Goal: Transaction & Acquisition: Purchase product/service

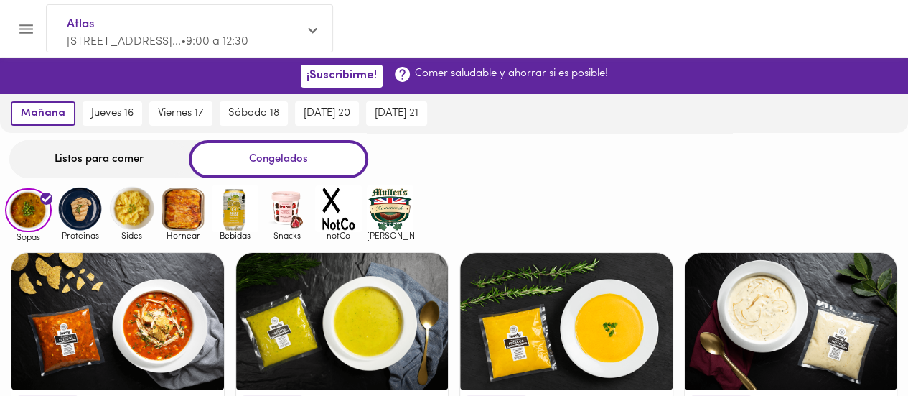
click at [169, 213] on img at bounding box center [183, 208] width 47 height 47
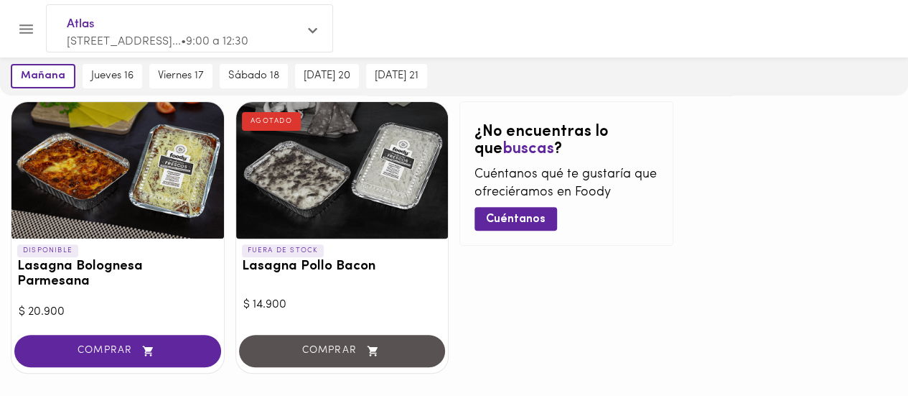
scroll to position [174, 0]
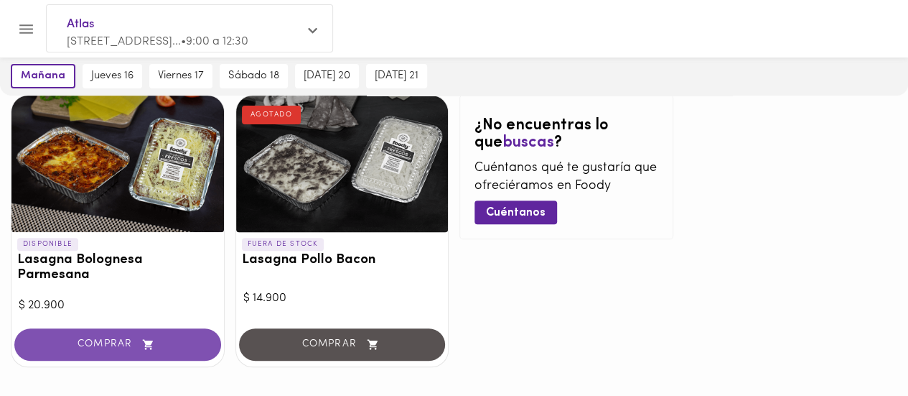
click at [94, 338] on span "COMPRAR" at bounding box center [117, 344] width 171 height 12
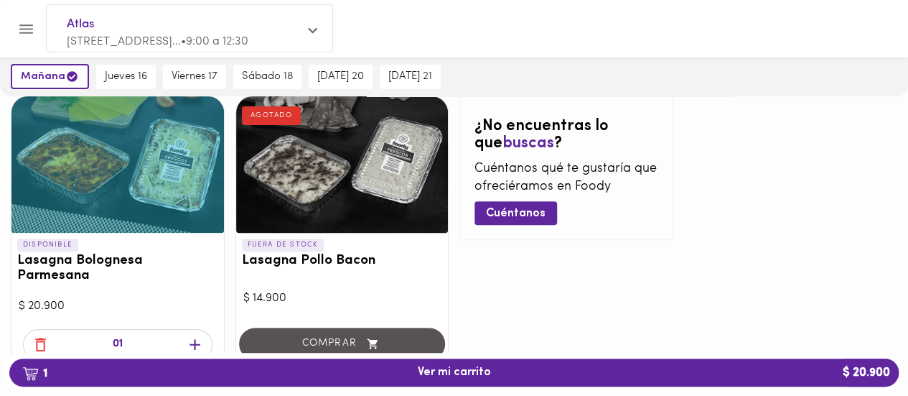
click at [194, 339] on icon "button" at bounding box center [195, 344] width 11 height 11
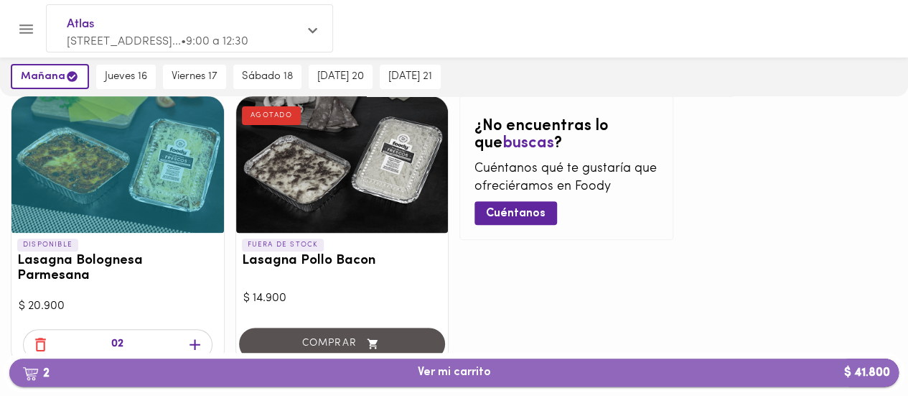
click at [451, 377] on span "2 Ver mi carrito $ 41.800" at bounding box center [454, 373] width 73 height 14
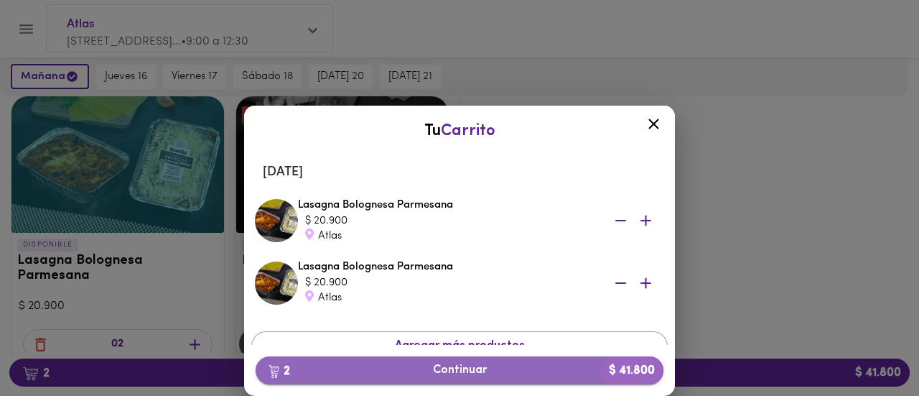
click at [452, 370] on span "2 Continuar $ 41.800" at bounding box center [459, 370] width 385 height 14
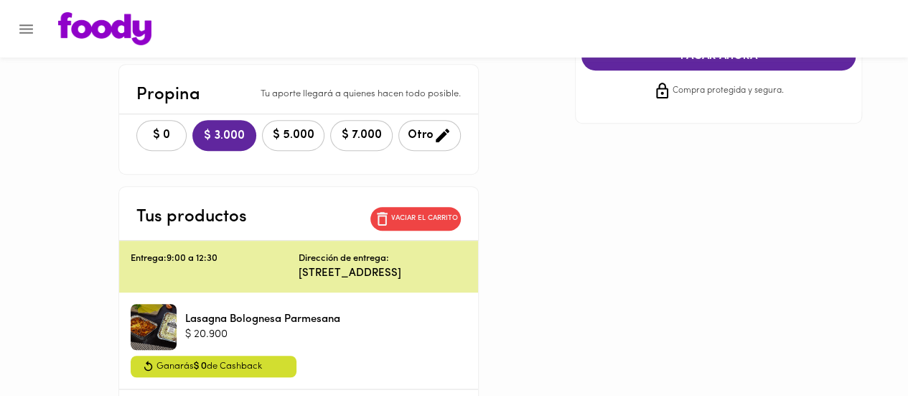
scroll to position [323, 0]
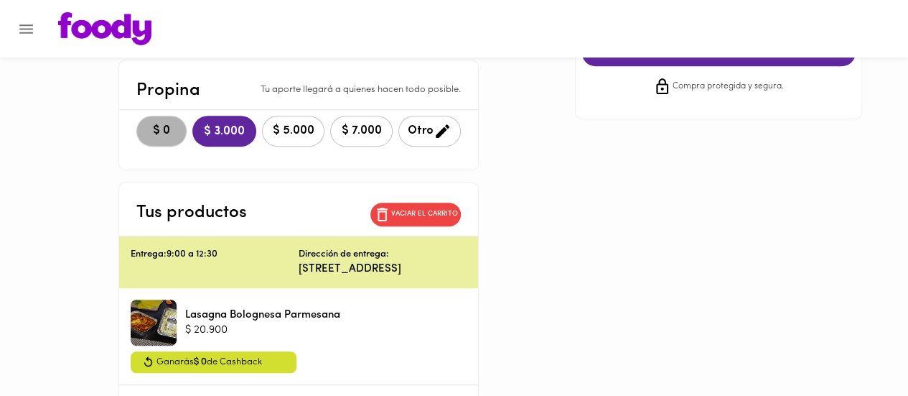
click at [146, 125] on span "$ 0" at bounding box center [162, 131] width 32 height 14
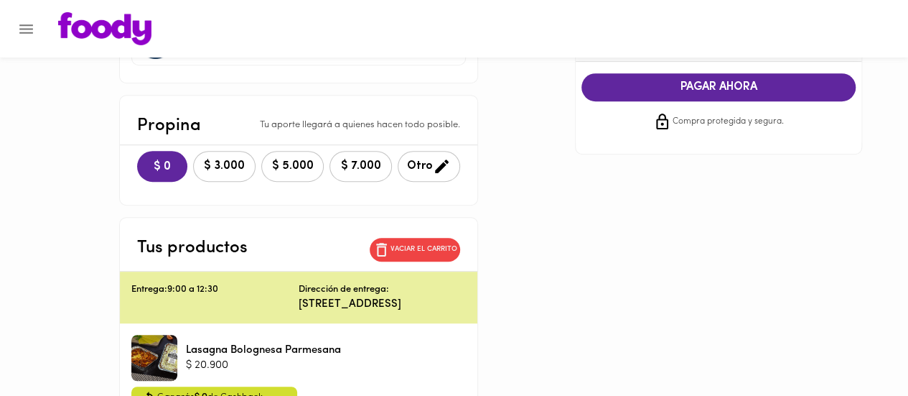
scroll to position [251, 0]
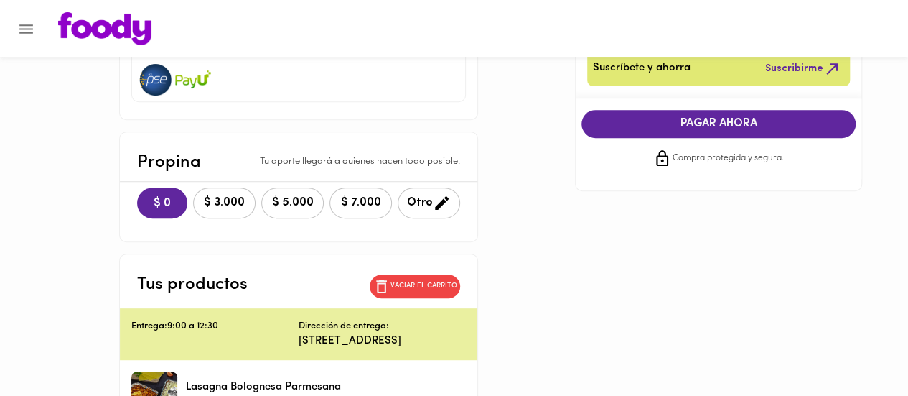
click at [731, 121] on span "PAGAR AHORA" at bounding box center [719, 124] width 246 height 14
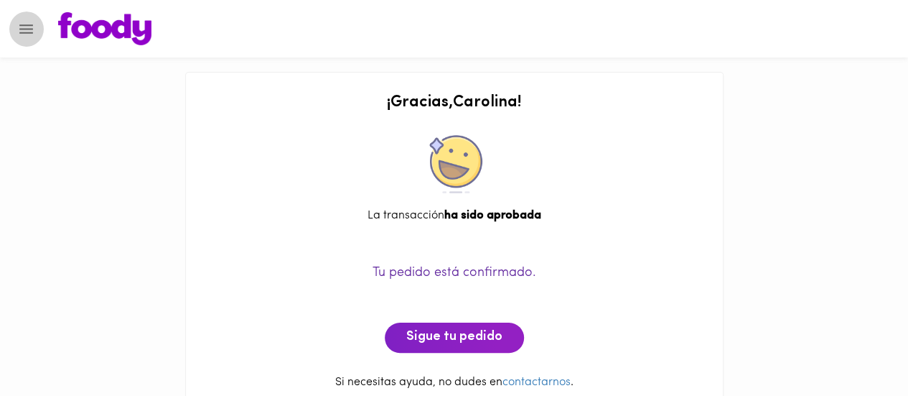
click at [23, 29] on icon "Menu" at bounding box center [26, 29] width 18 height 18
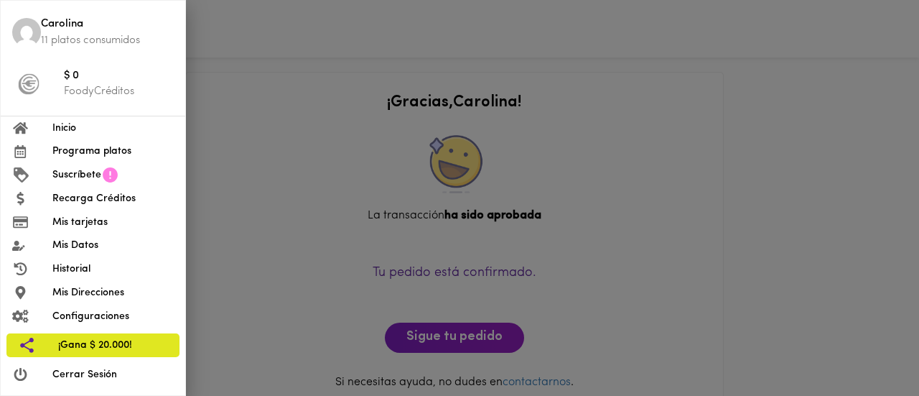
click at [59, 131] on span "Inicio" at bounding box center [112, 128] width 121 height 15
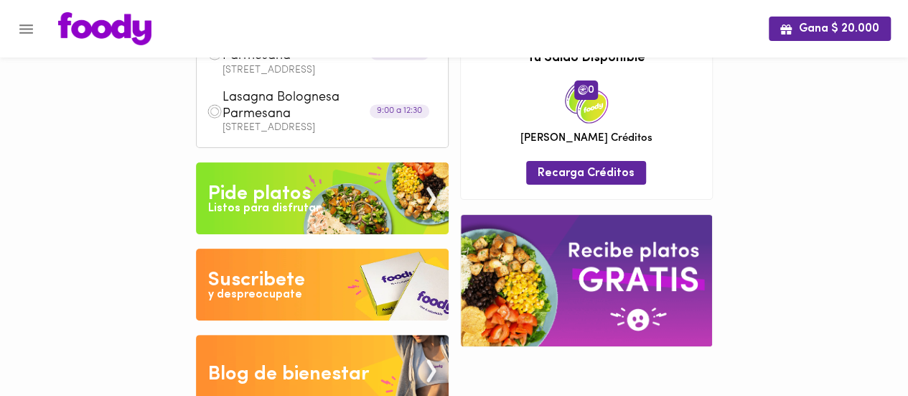
scroll to position [115, 0]
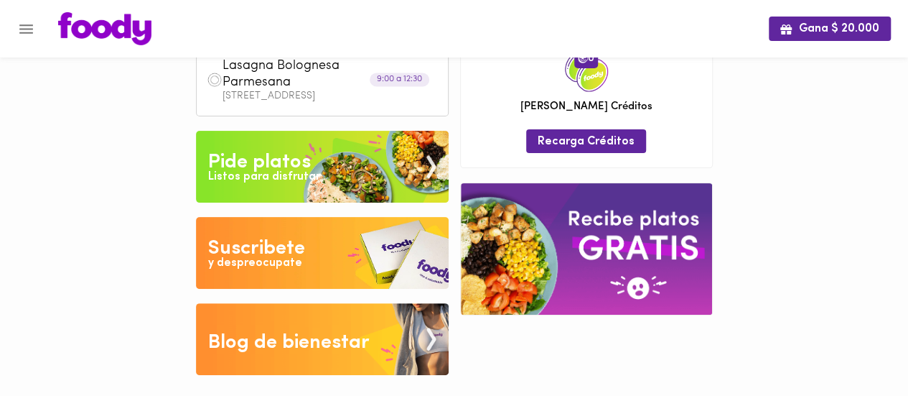
click at [327, 159] on img at bounding box center [322, 167] width 253 height 72
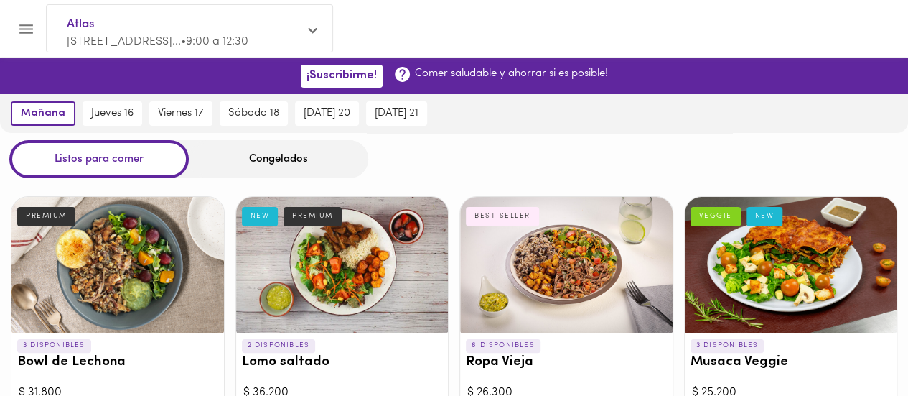
click at [276, 160] on div "Congelados" at bounding box center [279, 159] width 180 height 38
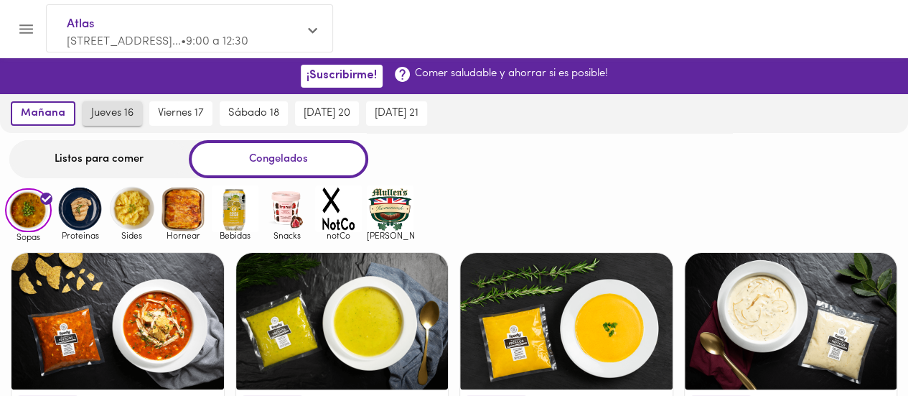
click at [111, 112] on span "jueves 16" at bounding box center [112, 113] width 42 height 13
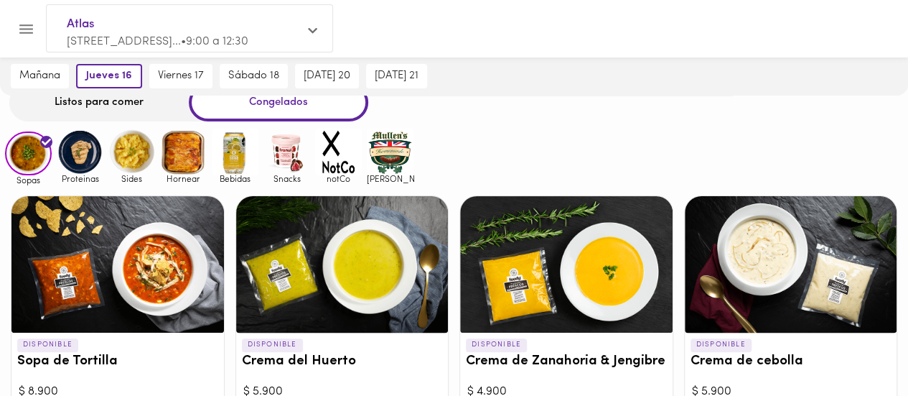
scroll to position [59, 0]
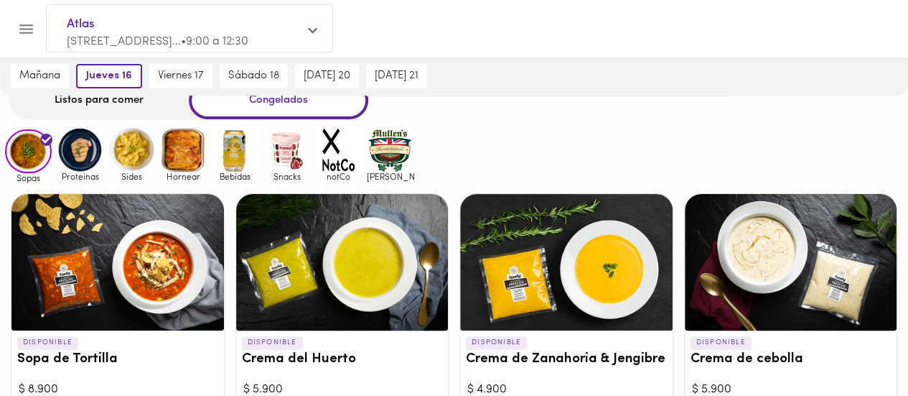
click at [118, 154] on img at bounding box center [131, 149] width 47 height 47
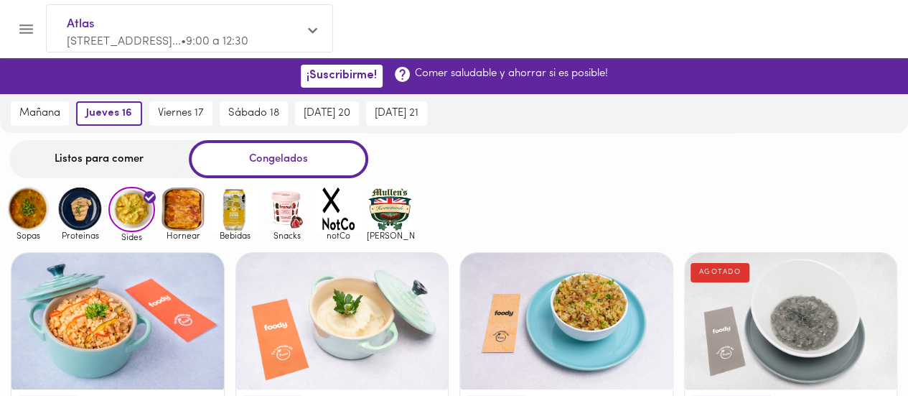
click at [75, 213] on img at bounding box center [80, 208] width 47 height 47
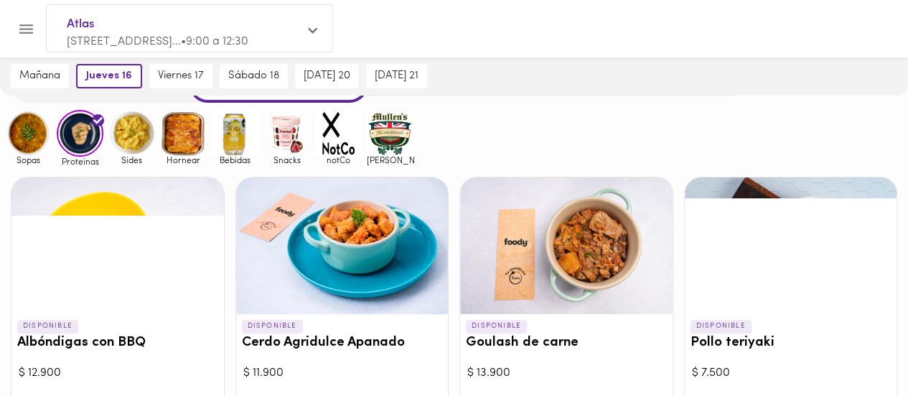
scroll to position [71, 0]
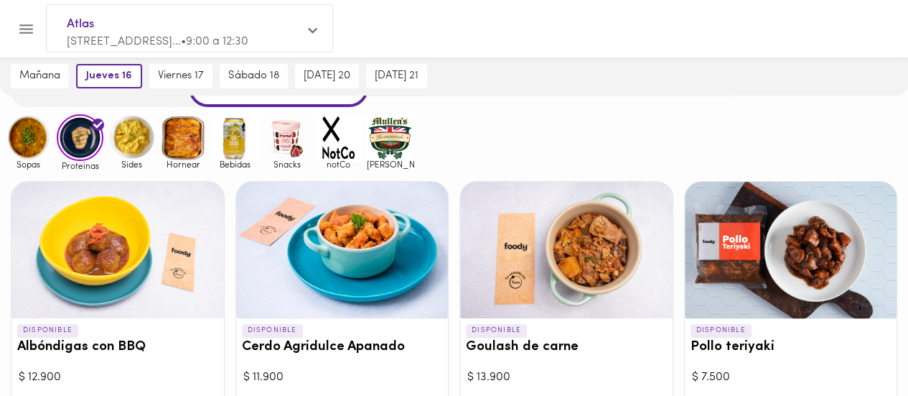
click at [124, 140] on img at bounding box center [131, 137] width 47 height 47
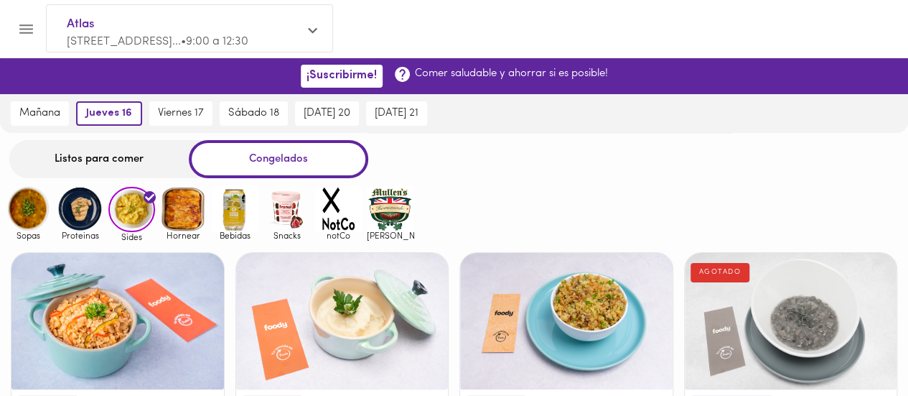
click at [85, 213] on img at bounding box center [80, 208] width 47 height 47
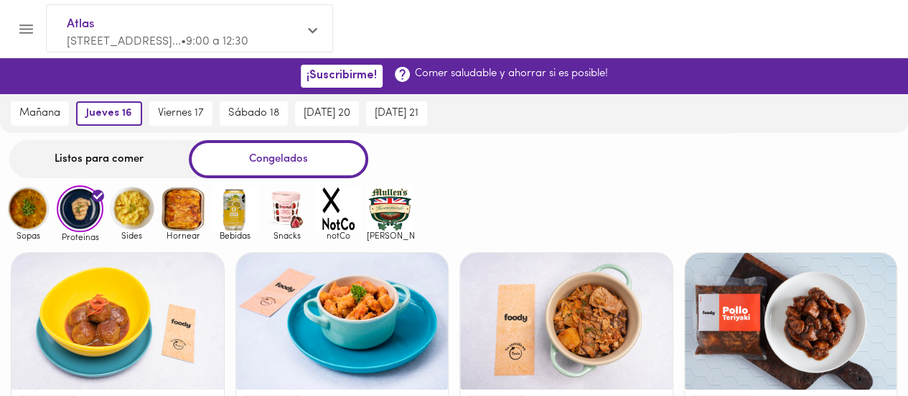
click at [35, 212] on img at bounding box center [28, 208] width 47 height 47
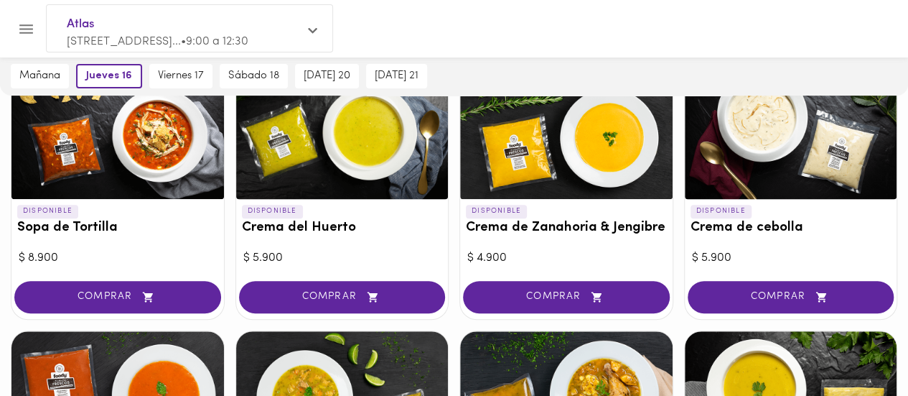
scroll to position [192, 0]
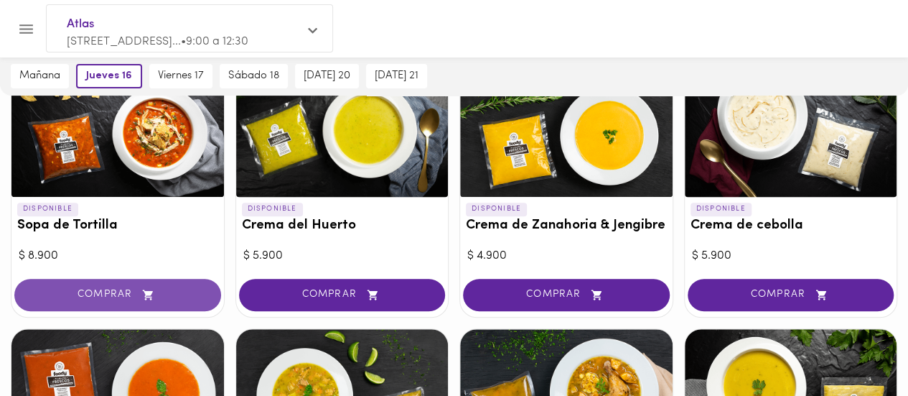
click at [126, 295] on span "COMPRAR" at bounding box center [117, 295] width 171 height 12
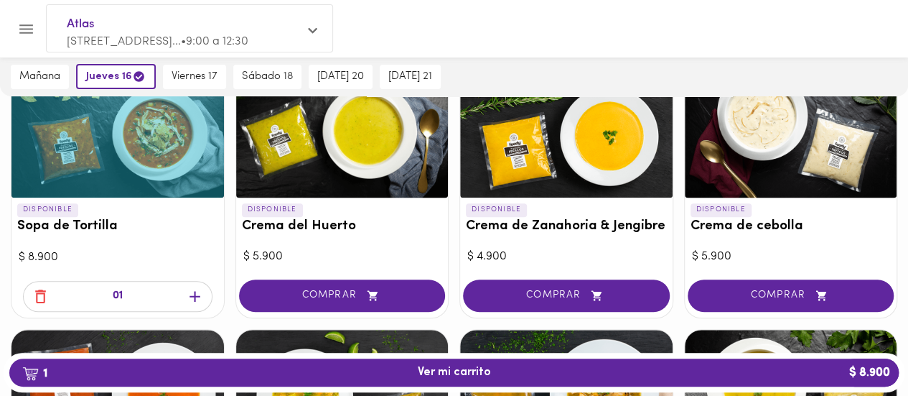
click at [197, 297] on icon "button" at bounding box center [195, 296] width 18 height 18
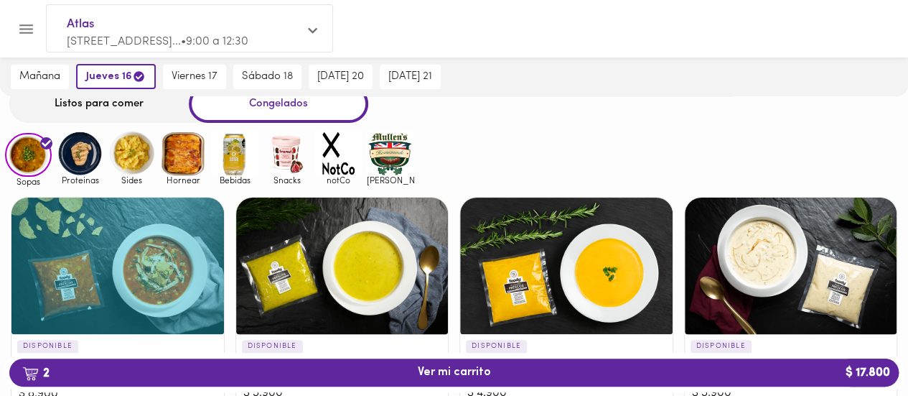
scroll to position [0, 0]
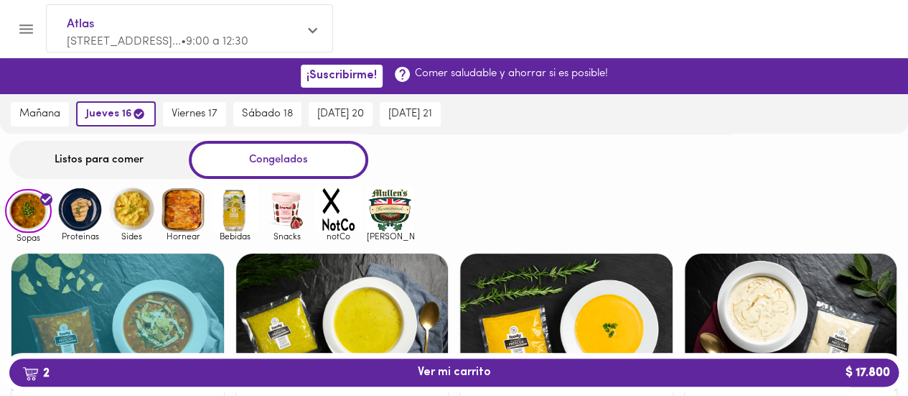
click at [141, 231] on span "Sides" at bounding box center [131, 235] width 47 height 9
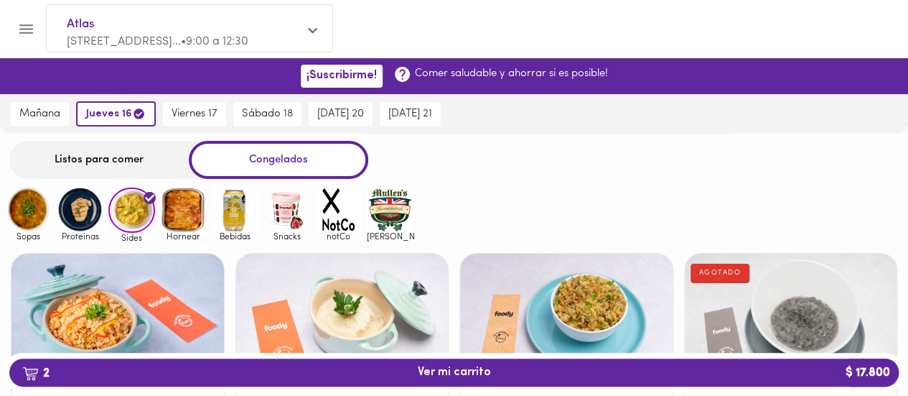
click at [90, 215] on img at bounding box center [80, 209] width 47 height 47
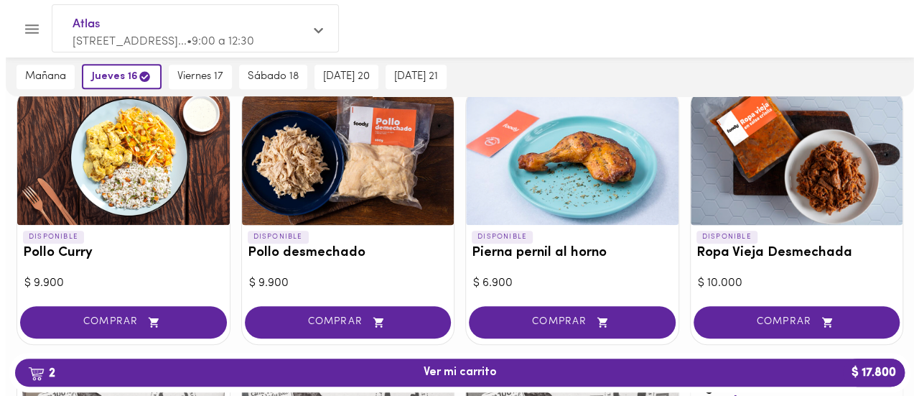
scroll to position [436, 0]
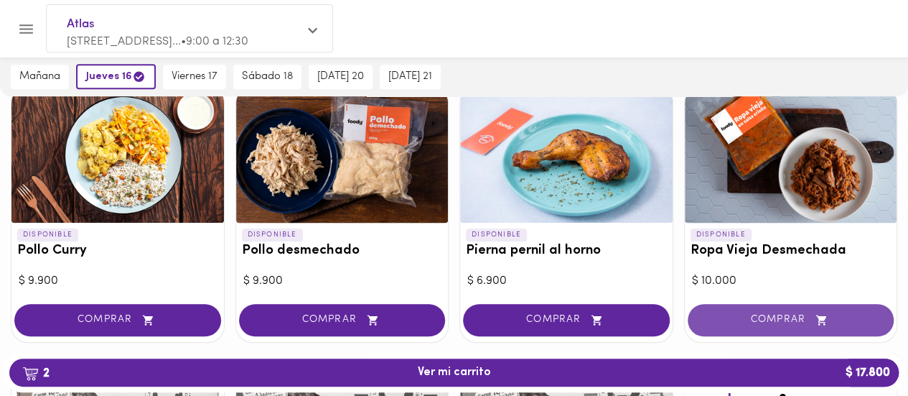
click at [778, 317] on span "COMPRAR" at bounding box center [791, 320] width 171 height 12
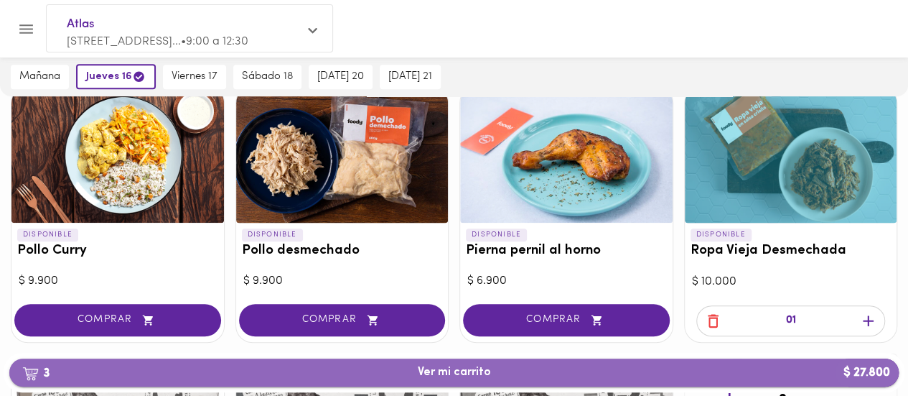
click at [564, 363] on button "3 Ver mi carrito $ 27.800" at bounding box center [454, 372] width 890 height 28
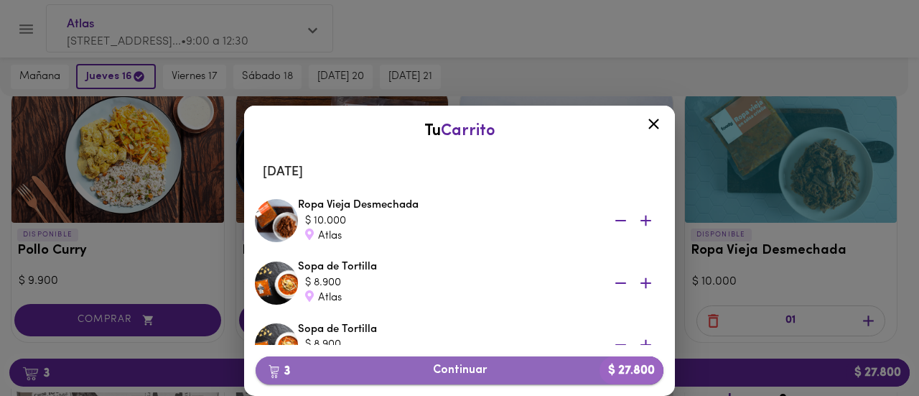
click at [519, 364] on span "3 Continuar $ 27.800" at bounding box center [459, 370] width 385 height 14
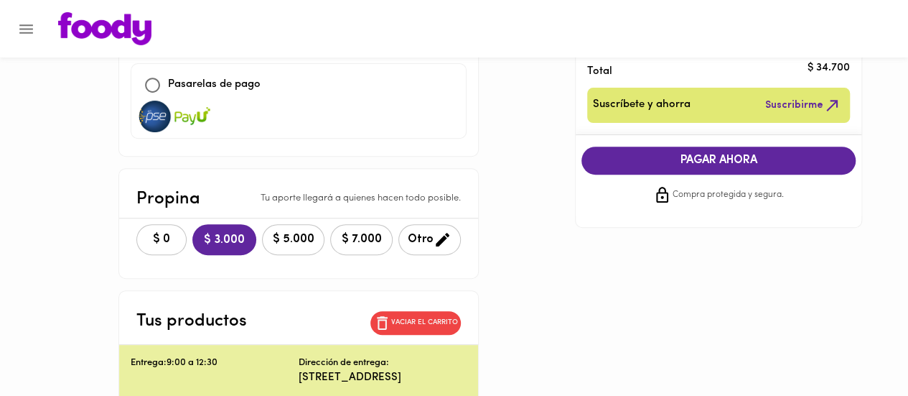
scroll to position [226, 0]
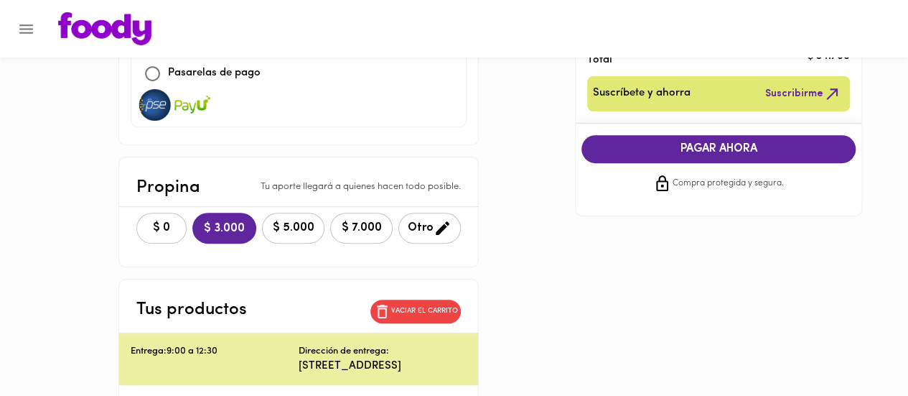
click at [146, 222] on span "$ 0" at bounding box center [162, 228] width 32 height 14
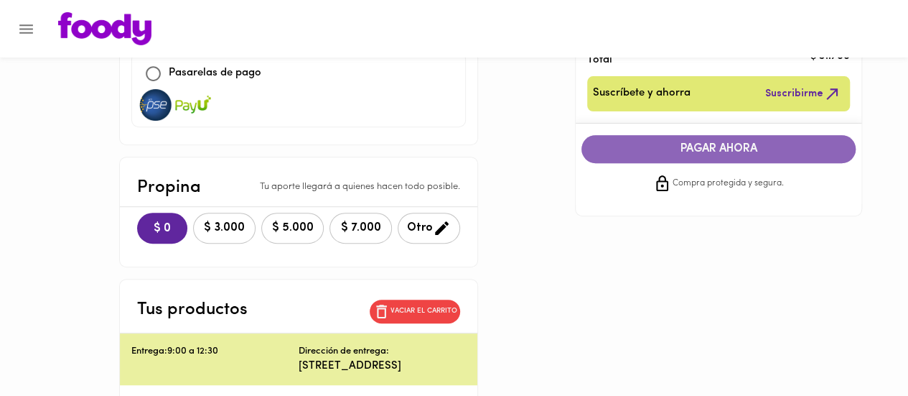
click at [721, 152] on span "PAGAR AHORA" at bounding box center [719, 149] width 246 height 14
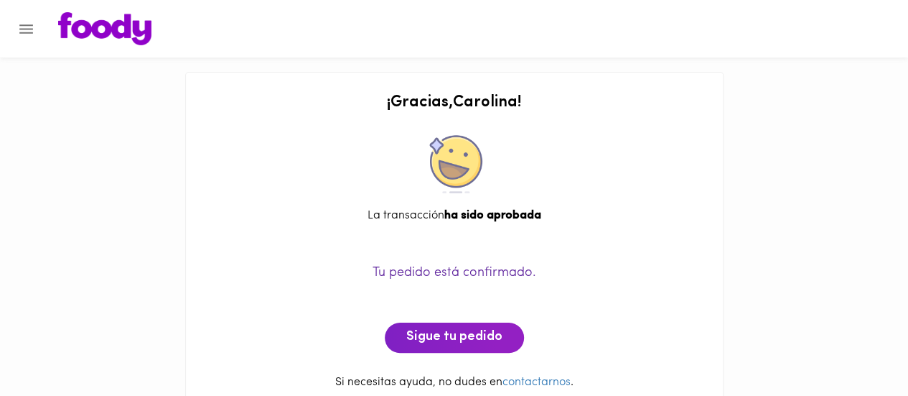
click at [21, 28] on icon "Menu" at bounding box center [26, 28] width 14 height 9
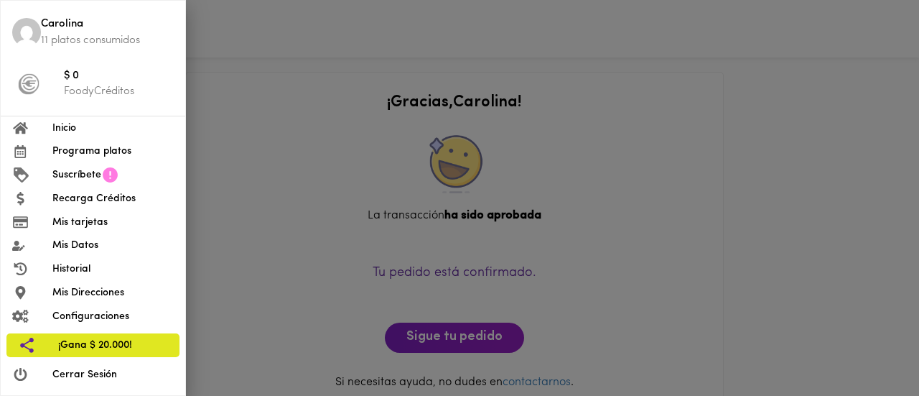
click at [71, 127] on span "Inicio" at bounding box center [112, 128] width 121 height 15
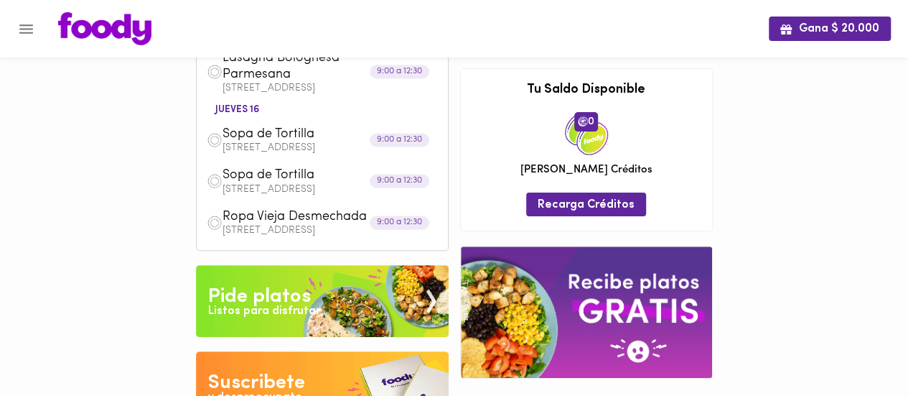
scroll to position [141, 0]
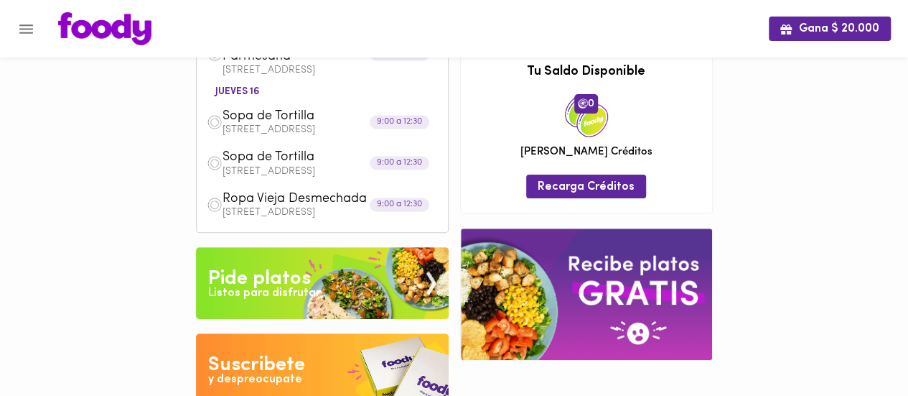
click at [333, 276] on img at bounding box center [322, 283] width 253 height 72
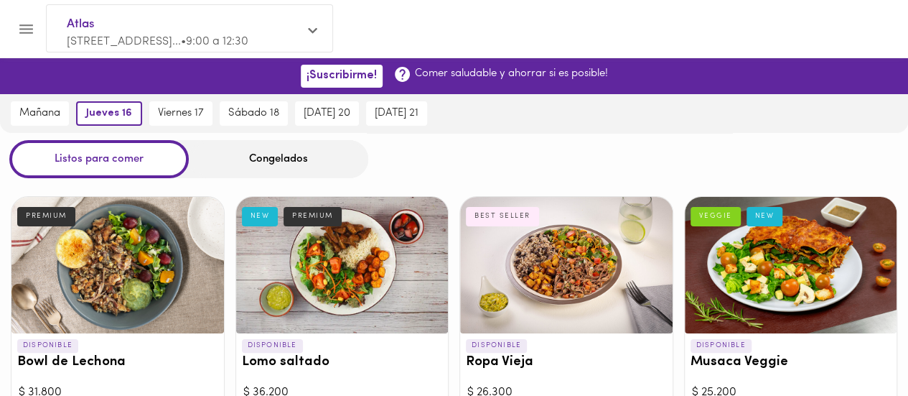
click at [279, 159] on div "Congelados" at bounding box center [279, 159] width 180 height 38
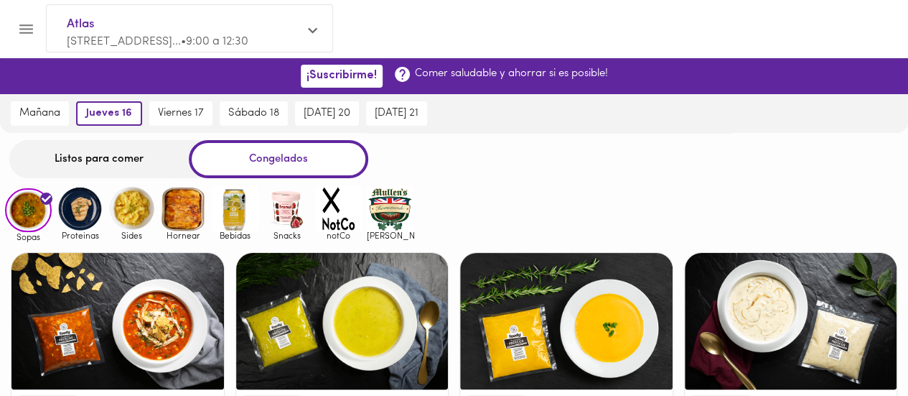
click at [193, 205] on img at bounding box center [183, 208] width 47 height 47
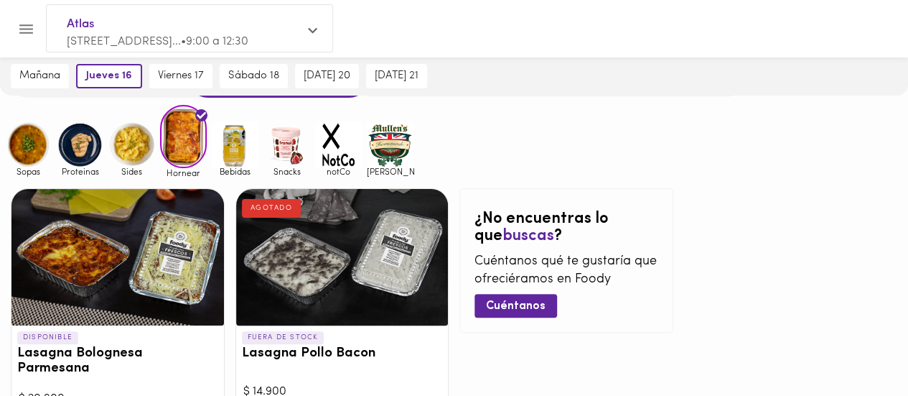
scroll to position [14, 0]
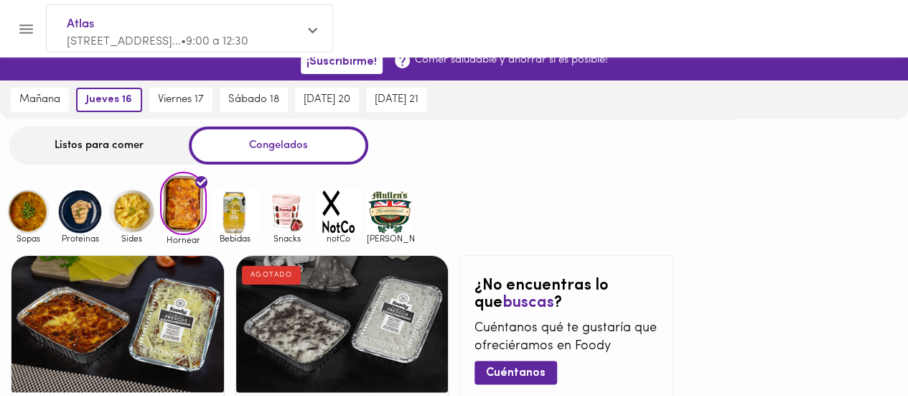
click at [23, 207] on img at bounding box center [28, 211] width 47 height 47
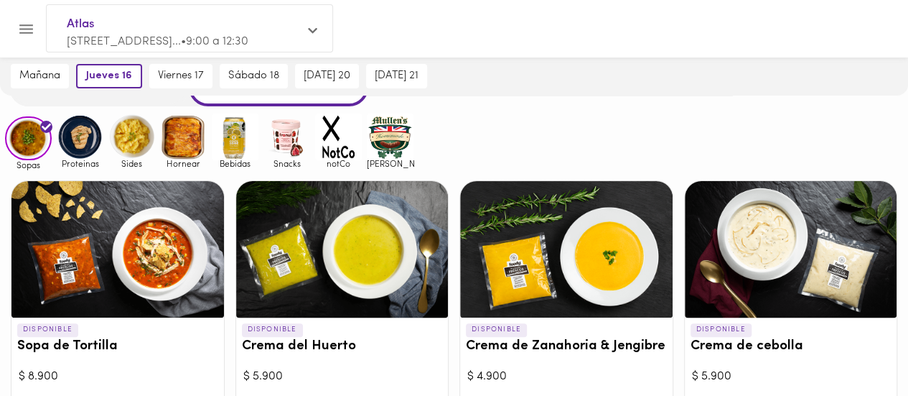
scroll to position [54, 0]
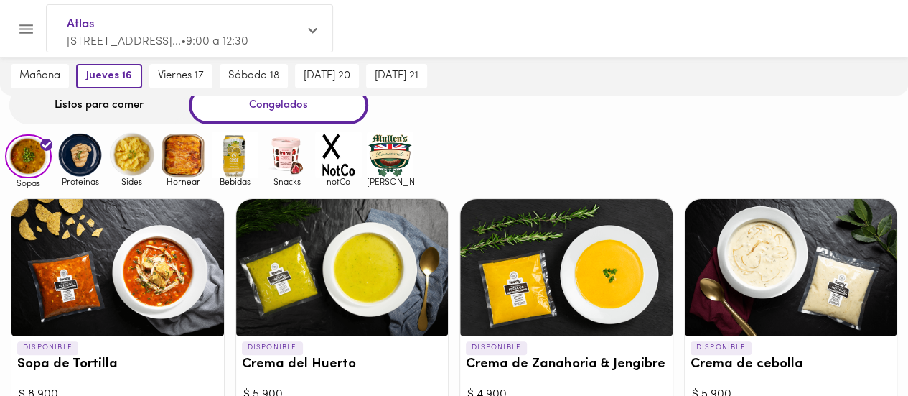
click at [90, 157] on img at bounding box center [80, 154] width 47 height 47
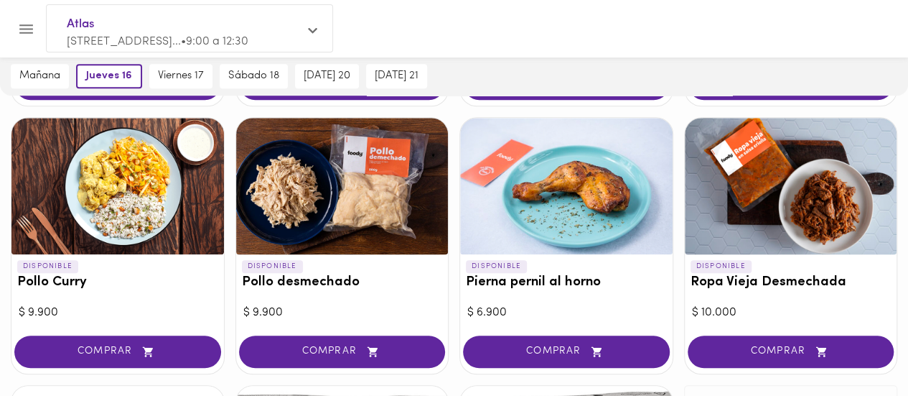
scroll to position [408, 0]
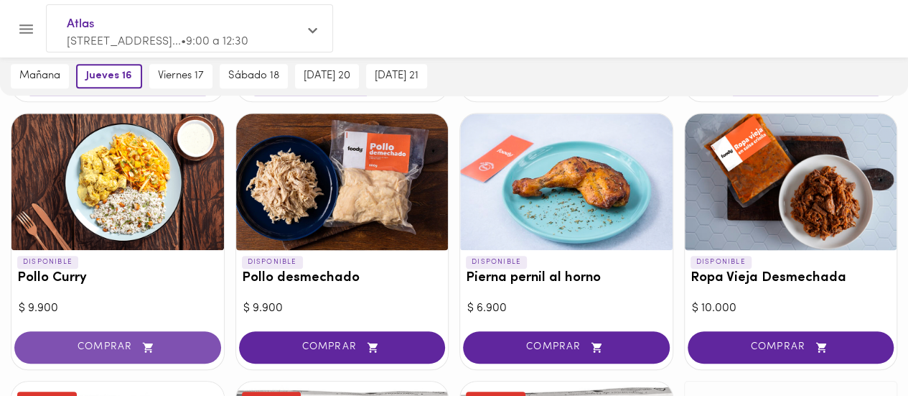
click at [85, 353] on span "COMPRAR" at bounding box center [117, 347] width 171 height 12
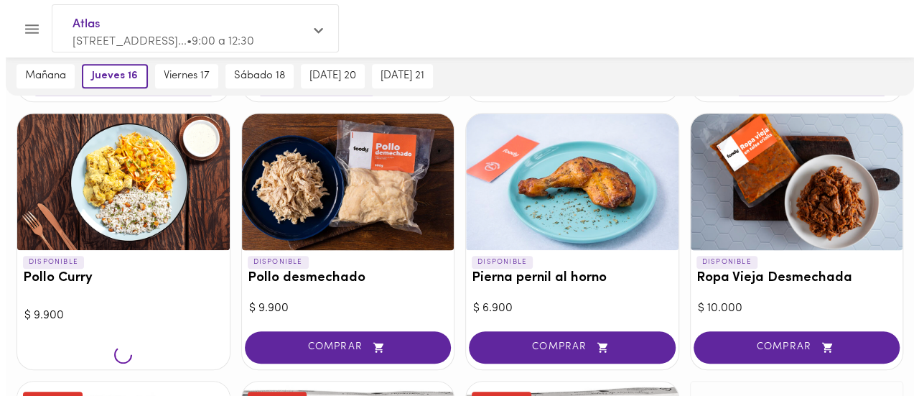
scroll to position [409, 0]
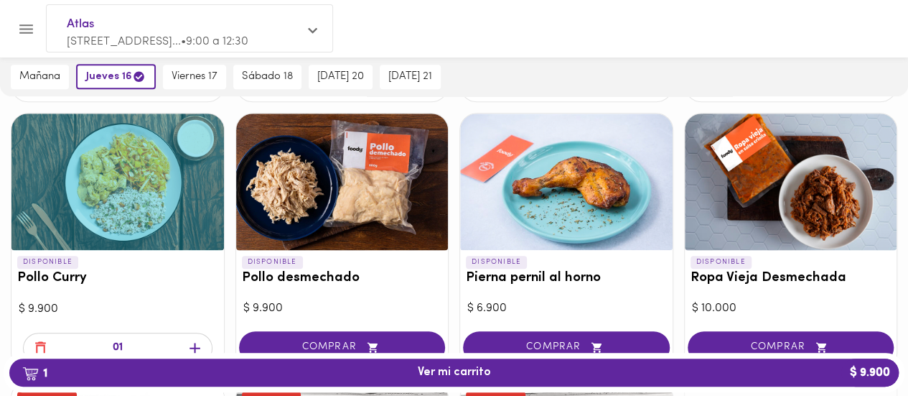
click at [192, 345] on icon "button" at bounding box center [195, 348] width 18 height 18
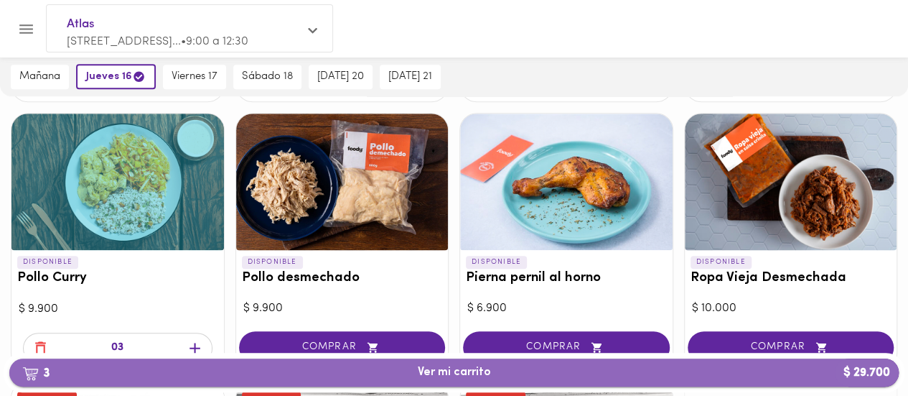
click at [362, 372] on span "3 Ver mi carrito $ 29.700" at bounding box center [454, 373] width 867 height 14
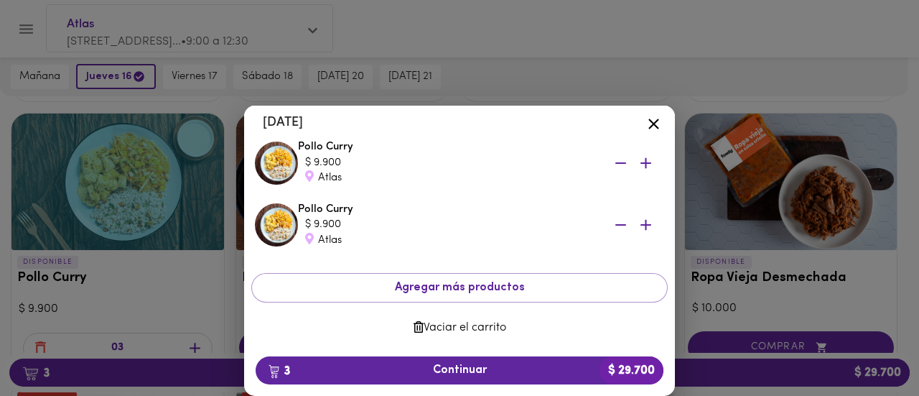
scroll to position [124, 0]
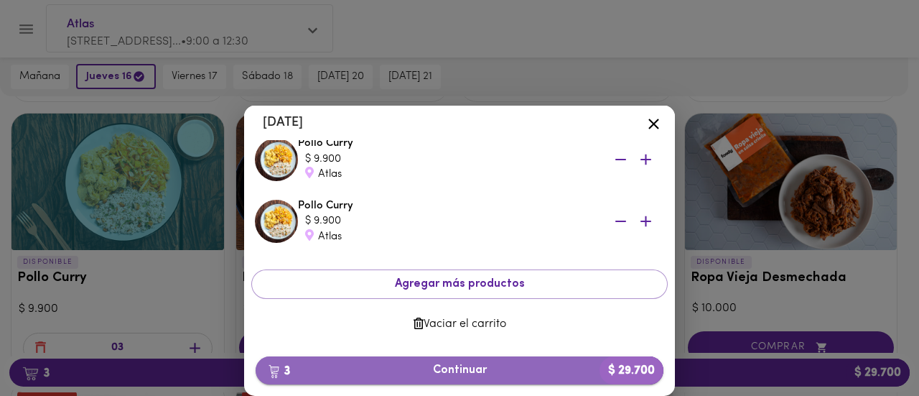
click at [425, 369] on span "3 Continuar $ 29.700" at bounding box center [459, 370] width 385 height 14
